Goal: Information Seeking & Learning: Learn about a topic

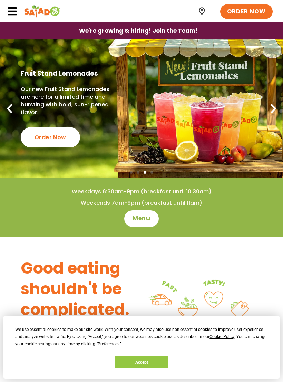
click at [17, 11] on icon at bounding box center [12, 11] width 10 height 10
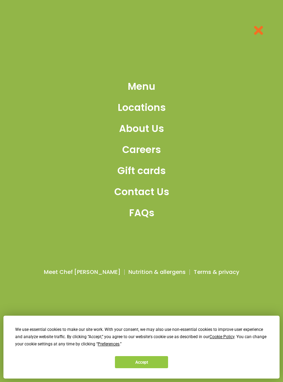
click at [145, 90] on span "Menu" at bounding box center [142, 86] width 28 height 15
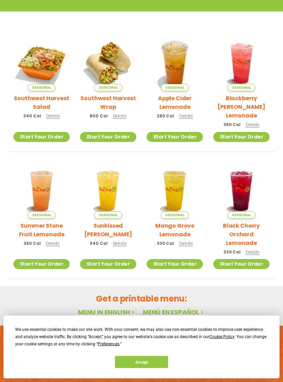
scroll to position [159, 0]
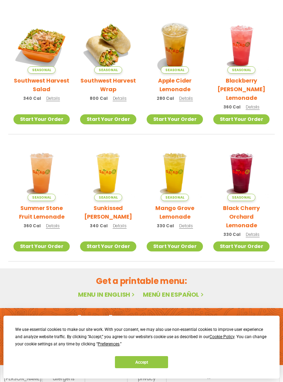
click at [116, 290] on link "Menu in English" at bounding box center [107, 294] width 58 height 9
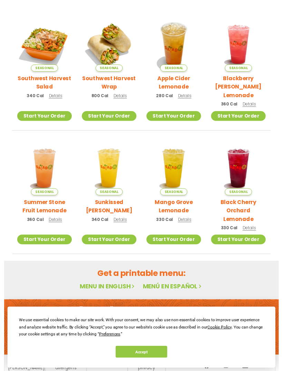
scroll to position [148, 0]
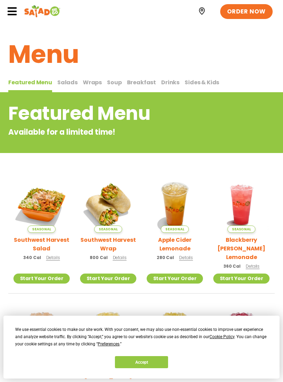
click at [67, 83] on span "Salads" at bounding box center [67, 82] width 20 height 8
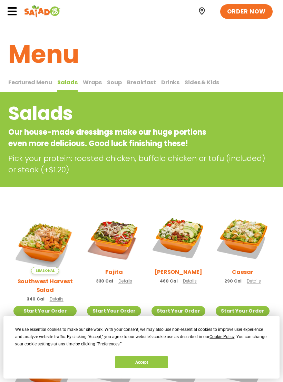
click at [88, 83] on span "Wraps" at bounding box center [92, 82] width 19 height 8
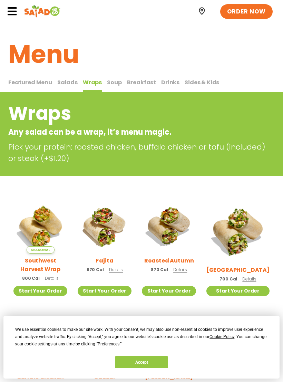
click at [112, 81] on span "Soup" at bounding box center [114, 82] width 15 height 8
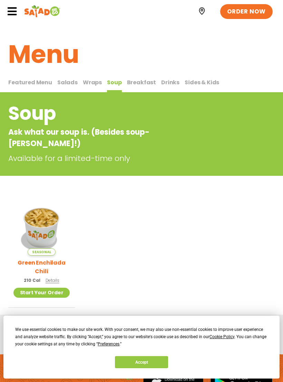
click at [134, 84] on span "Breakfast" at bounding box center [141, 82] width 29 height 8
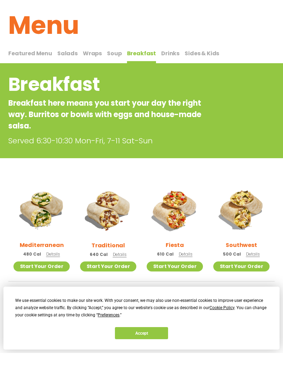
scroll to position [99, 0]
